Goal: Task Accomplishment & Management: Manage account settings

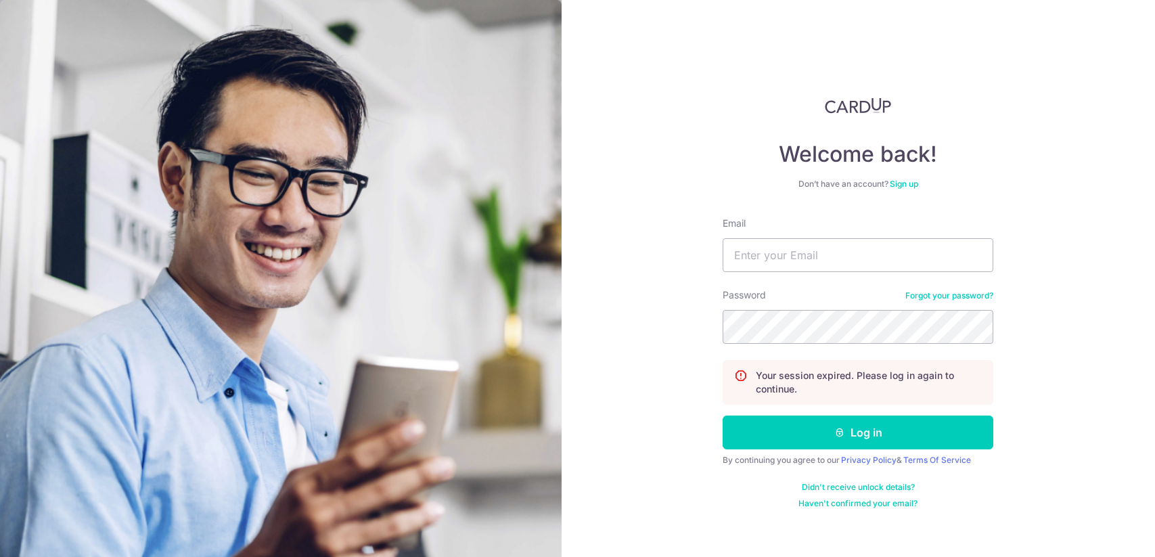
click at [823, 264] on input "Email" at bounding box center [857, 255] width 271 height 34
click at [822, 257] on input "Email" at bounding box center [857, 255] width 271 height 34
type input "[EMAIL_ADDRESS][DOMAIN_NAME]"
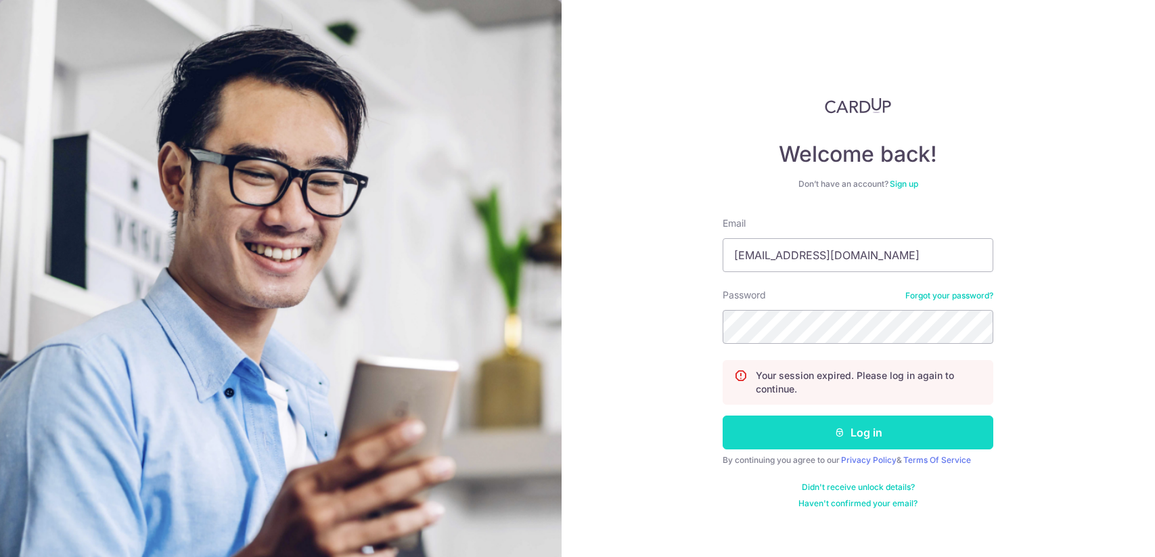
click at [827, 436] on button "Log in" at bounding box center [857, 432] width 271 height 34
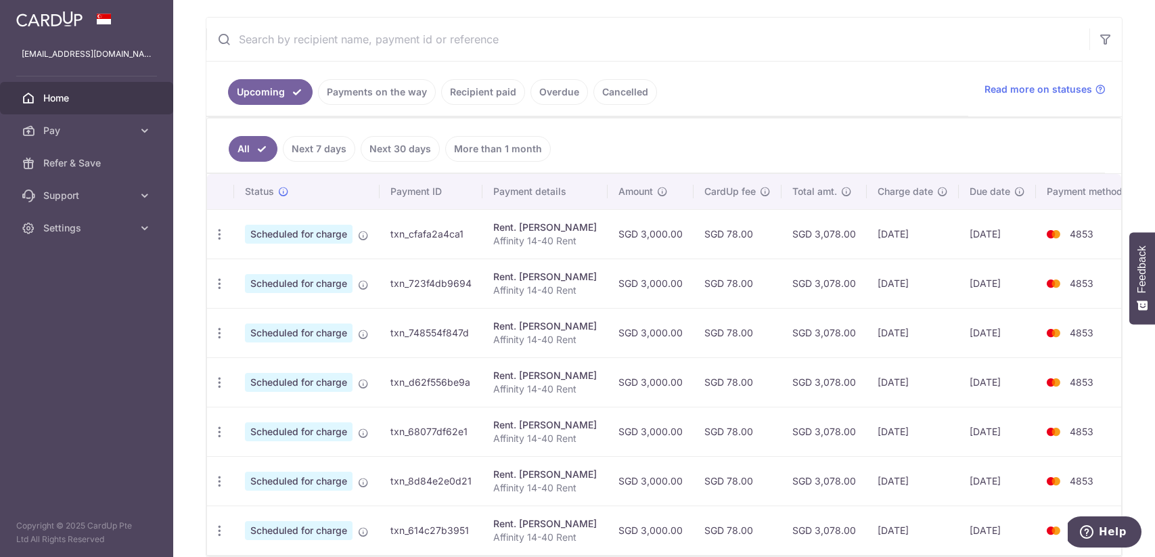
scroll to position [245, 0]
click at [398, 97] on link "Payments on the way" at bounding box center [377, 91] width 118 height 26
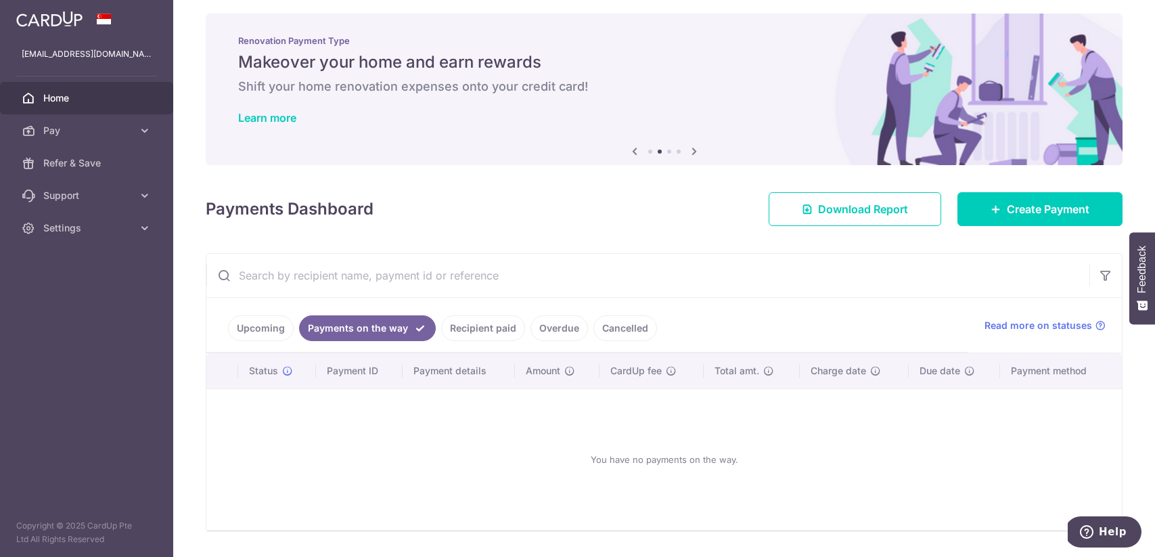
scroll to position [47, 0]
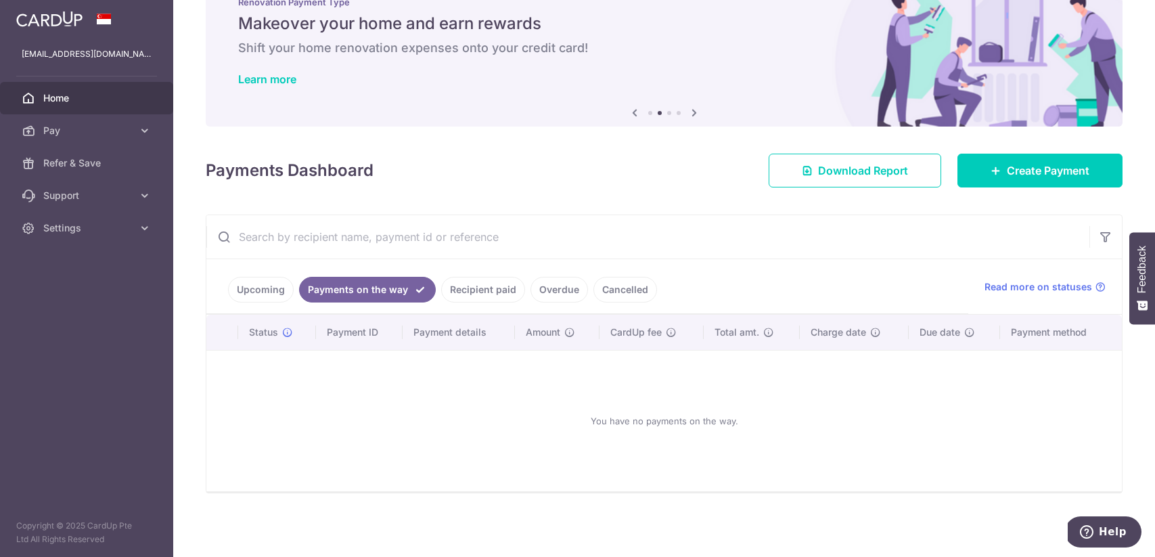
click at [274, 281] on link "Upcoming" at bounding box center [261, 290] width 66 height 26
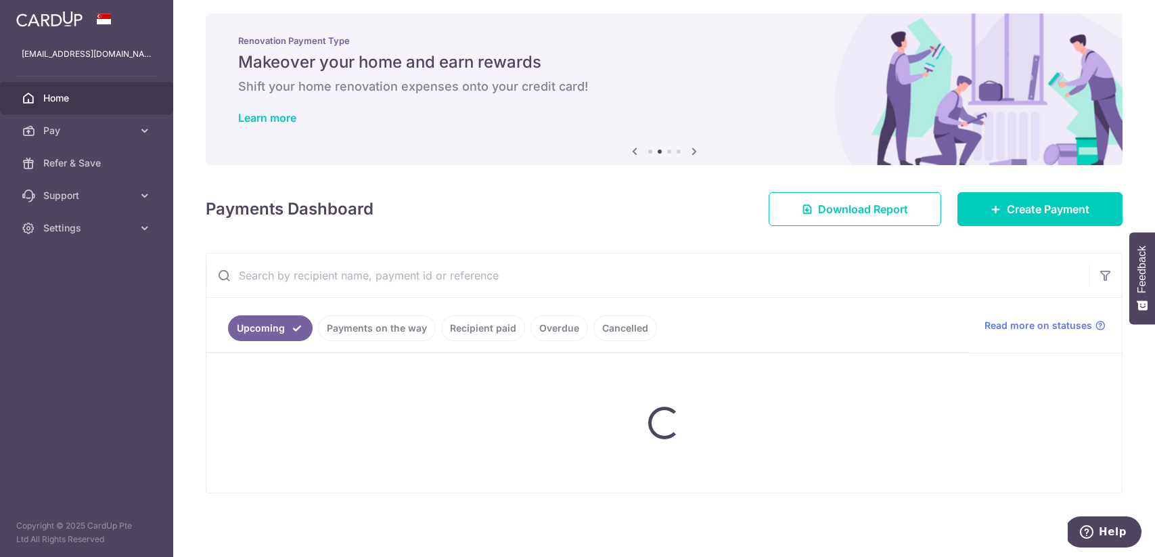
scroll to position [245, 0]
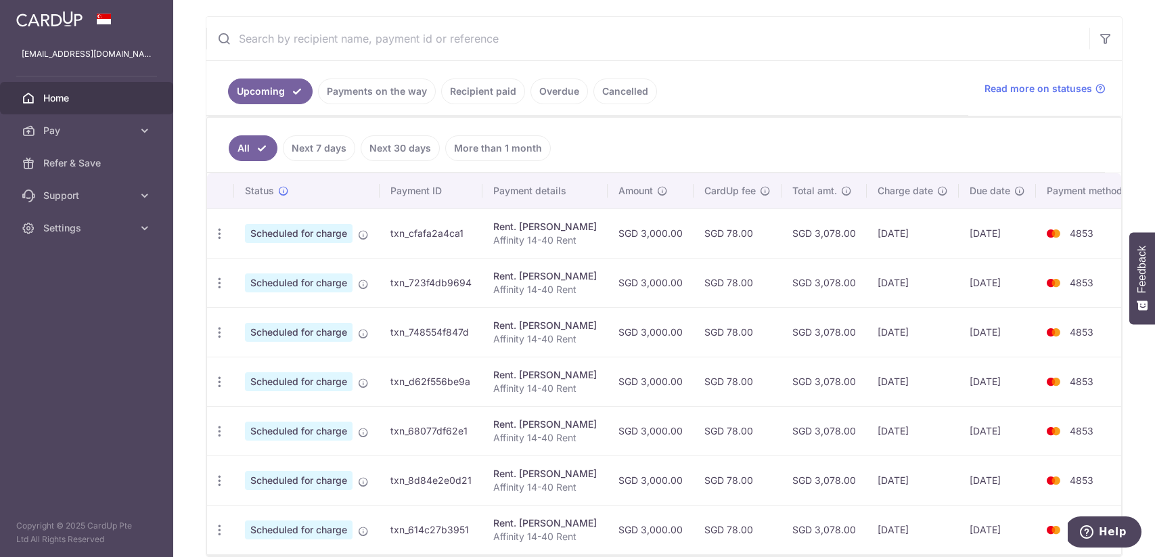
click at [379, 229] on td "Scheduled for charge" at bounding box center [306, 232] width 145 height 49
click at [223, 233] on icon "button" at bounding box center [219, 234] width 14 height 14
click at [272, 304] on span "Cancel payment" at bounding box center [291, 304] width 91 height 16
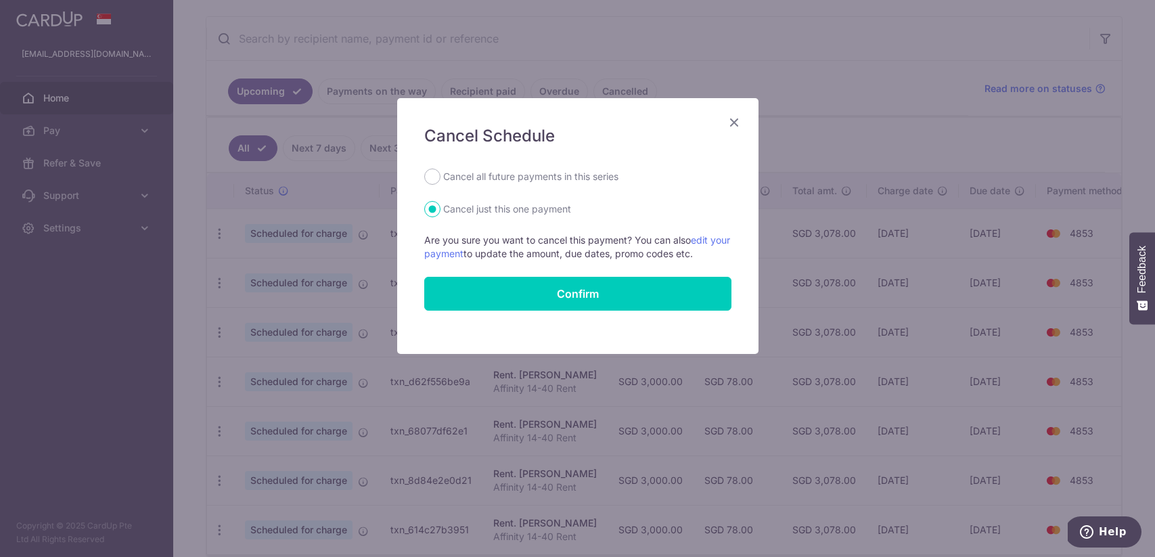
click at [439, 173] on div "Cancel all future payments in this series" at bounding box center [577, 176] width 307 height 16
click at [432, 177] on input "Cancel all future payments in this series" at bounding box center [432, 176] width 16 height 16
radio input "true"
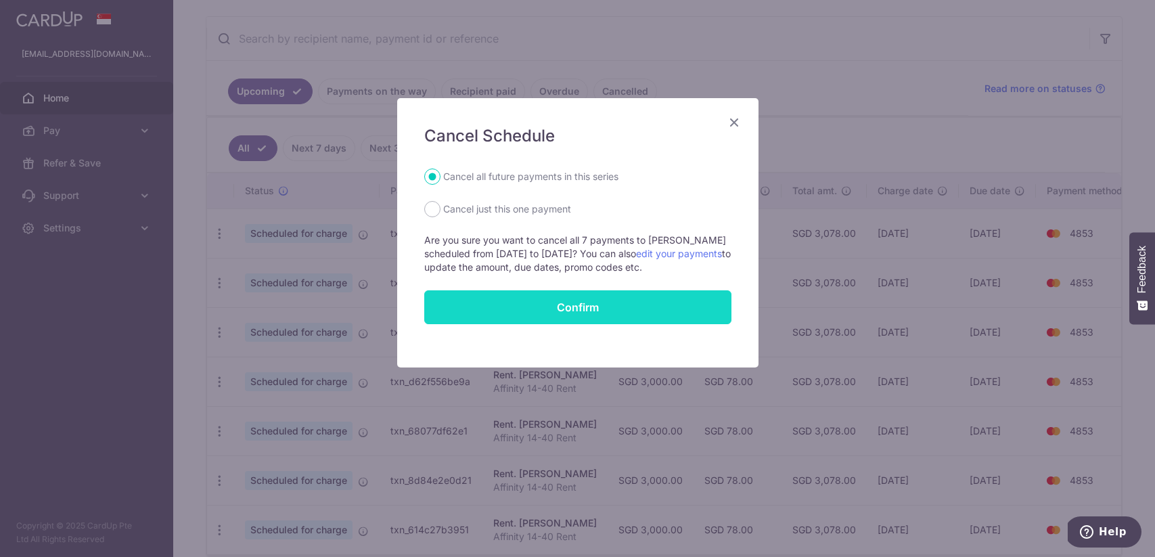
click at [526, 304] on button "Confirm" at bounding box center [577, 307] width 307 height 34
